Goal: Task Accomplishment & Management: Manage account settings

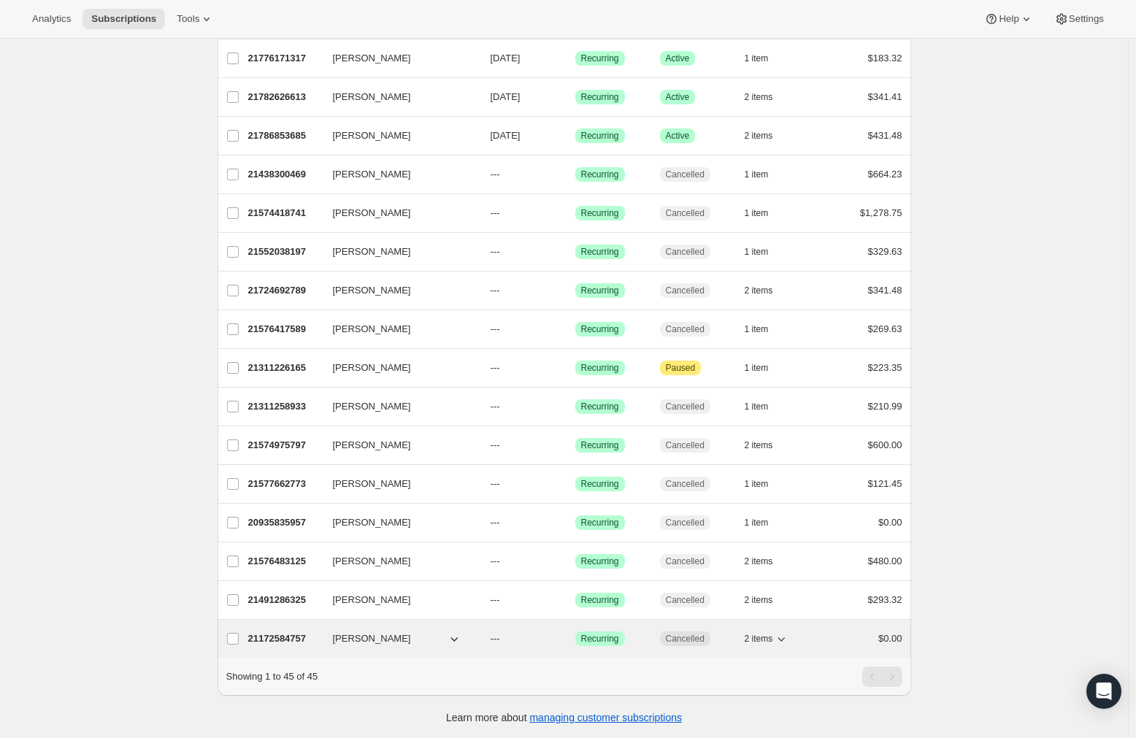
scroll to position [1244, 0]
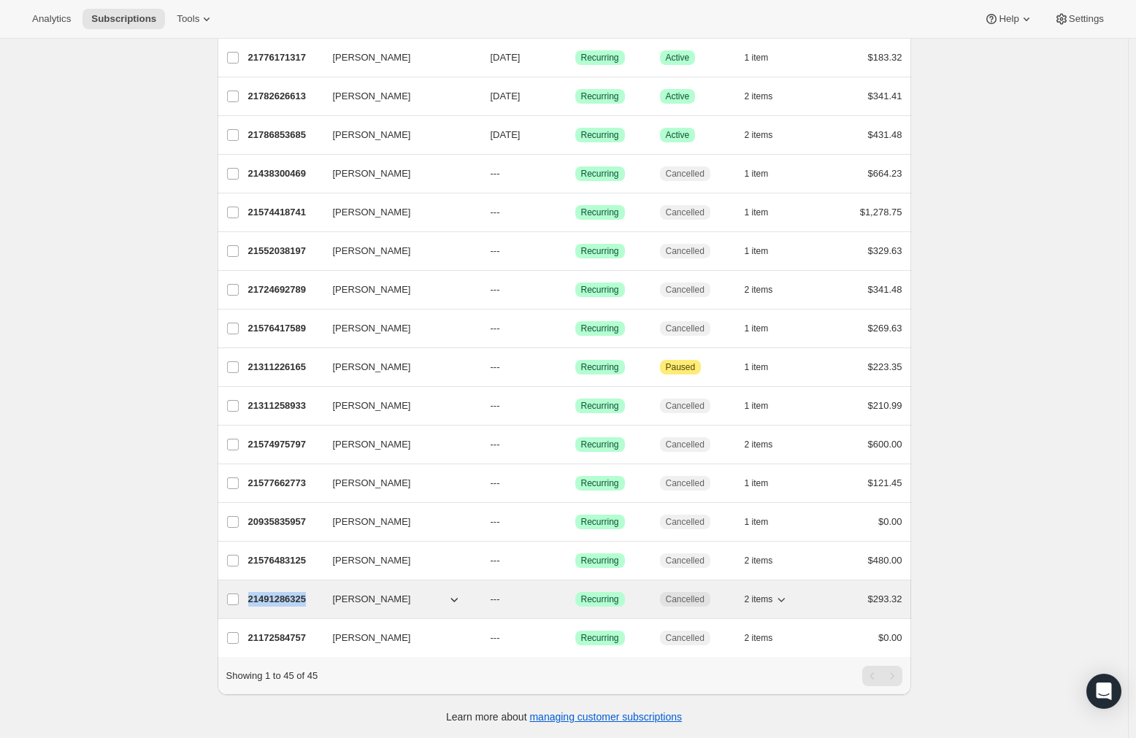
drag, startPoint x: 315, startPoint y: 587, endPoint x: 253, endPoint y: 589, distance: 62.8
click at [253, 592] on p "21491286325" at bounding box center [284, 599] width 73 height 15
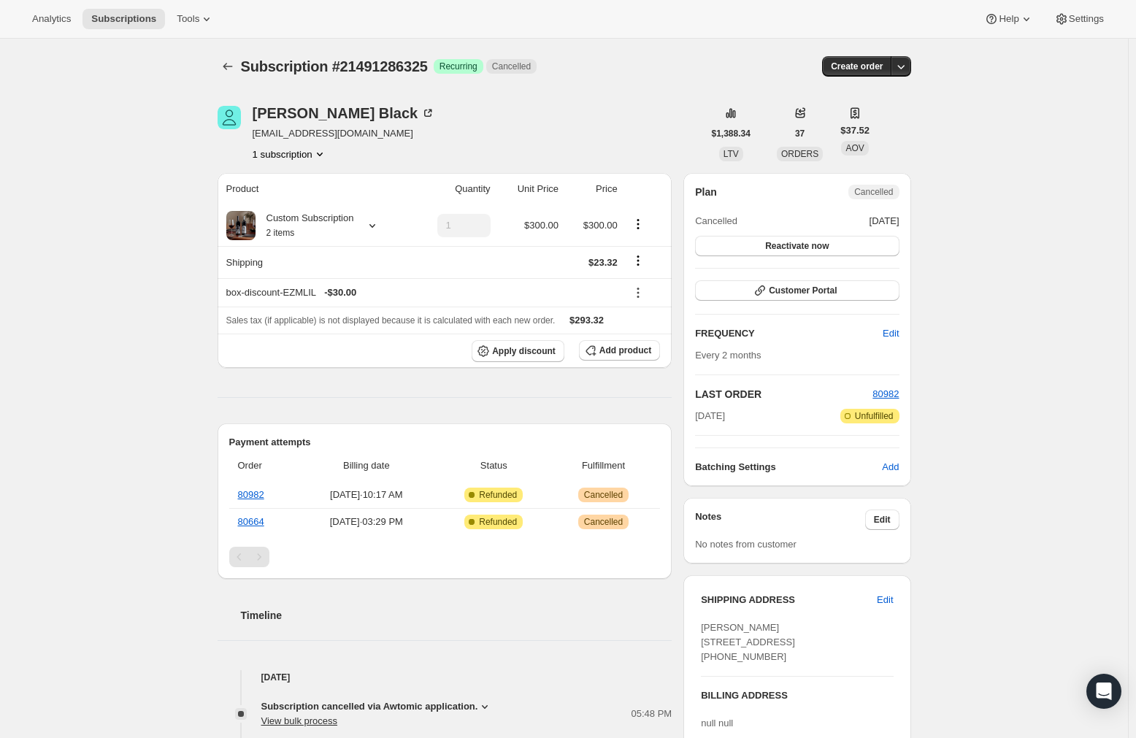
click at [403, 69] on span "Subscription #21491286325" at bounding box center [334, 66] width 187 height 16
click at [404, 69] on span "Subscription #21491286325" at bounding box center [334, 66] width 187 height 16
click at [303, 156] on button "1 subscription" at bounding box center [290, 154] width 74 height 15
click at [304, 127] on span "[EMAIL_ADDRESS][DOMAIN_NAME]" at bounding box center [344, 133] width 183 height 15
click at [306, 112] on div "[PERSON_NAME]" at bounding box center [344, 113] width 183 height 15
